Goal: Task Accomplishment & Management: Manage account settings

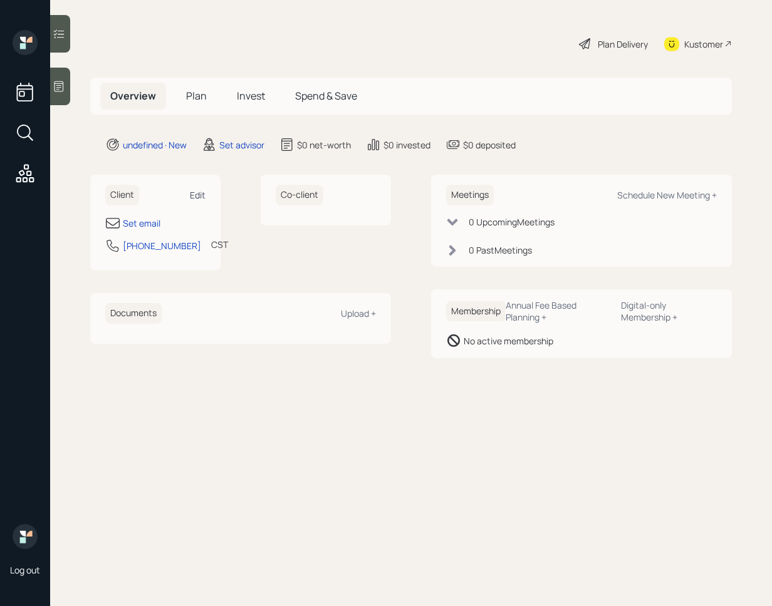
click at [205, 198] on div "Edit" at bounding box center [198, 195] width 16 height 12
select select "America/[GEOGRAPHIC_DATA]"
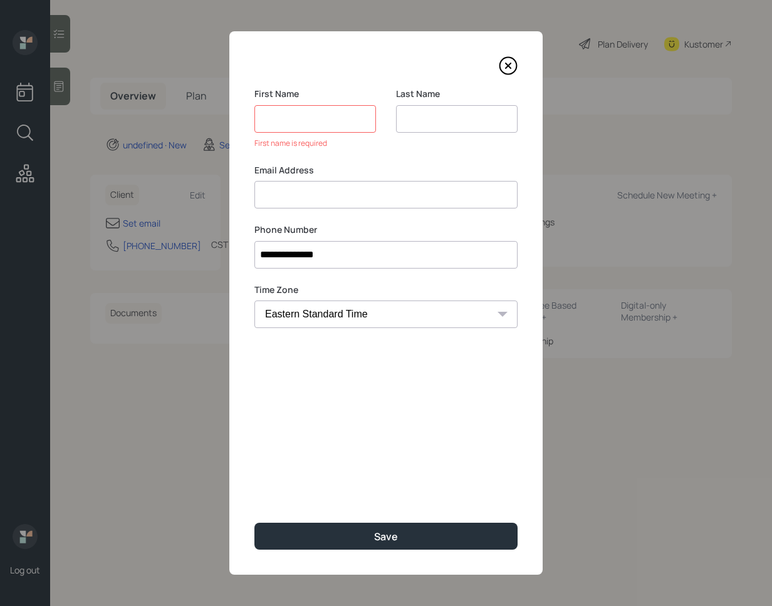
click at [357, 185] on input at bounding box center [385, 195] width 263 height 28
paste input "[PERSON_NAME] [EMAIL_ADDRESS][DOMAIN_NAME]"
drag, startPoint x: 331, startPoint y: 196, endPoint x: 248, endPoint y: 189, distance: 83.6
click at [248, 189] on div "**********" at bounding box center [385, 303] width 313 height 544
type input "[EMAIL_ADDRESS][DOMAIN_NAME]"
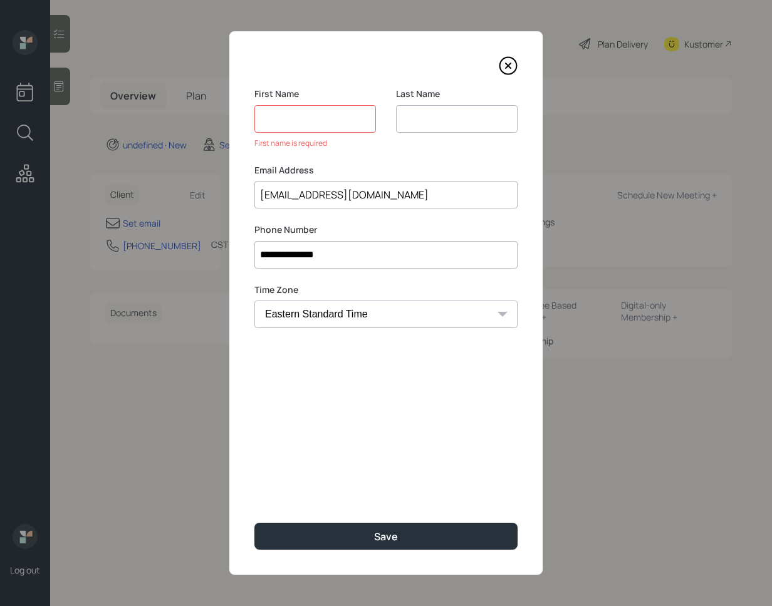
click at [313, 106] on input at bounding box center [315, 119] width 122 height 28
paste input "[PERSON_NAME]"
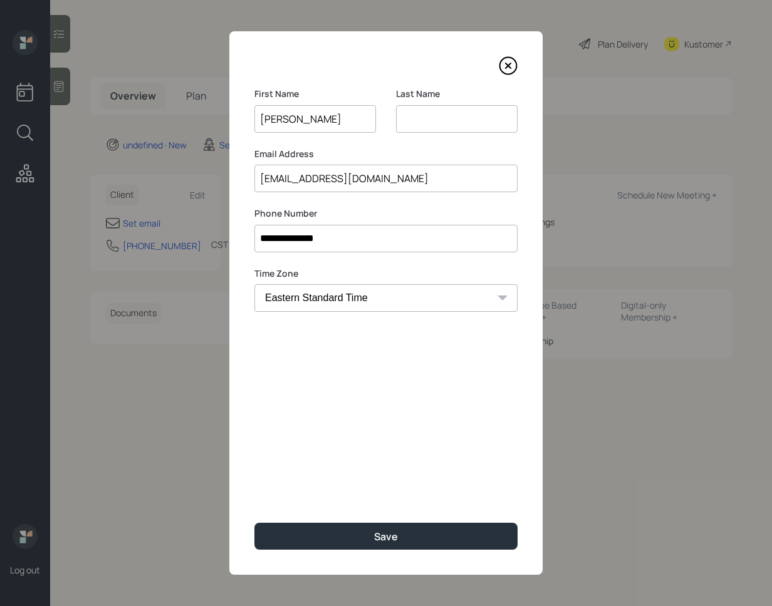
click at [308, 120] on input "[PERSON_NAME]" at bounding box center [315, 119] width 122 height 28
type input "[PERSON_NAME]"
click at [444, 123] on input at bounding box center [457, 119] width 122 height 28
paste input "Kowbel"
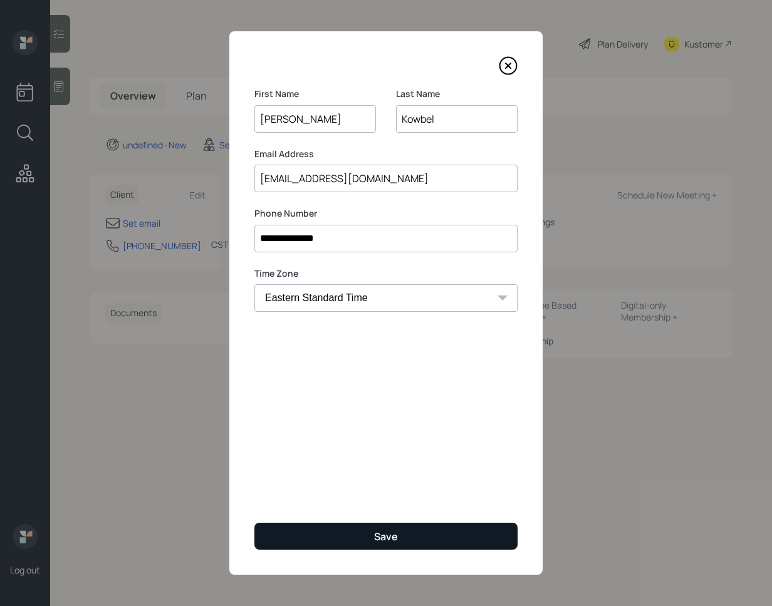
type input "Kowbel"
click at [377, 543] on div "Save" at bounding box center [386, 537] width 24 height 14
